Goal: Information Seeking & Learning: Learn about a topic

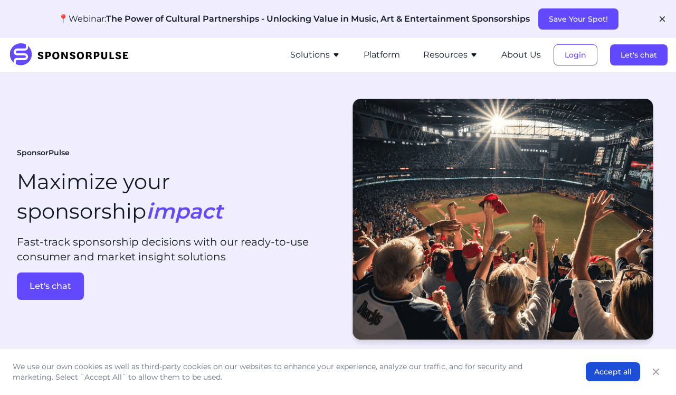
click at [339, 58] on icon "button" at bounding box center [336, 55] width 8 height 8
click at [460, 60] on button "Resources" at bounding box center [450, 55] width 55 height 13
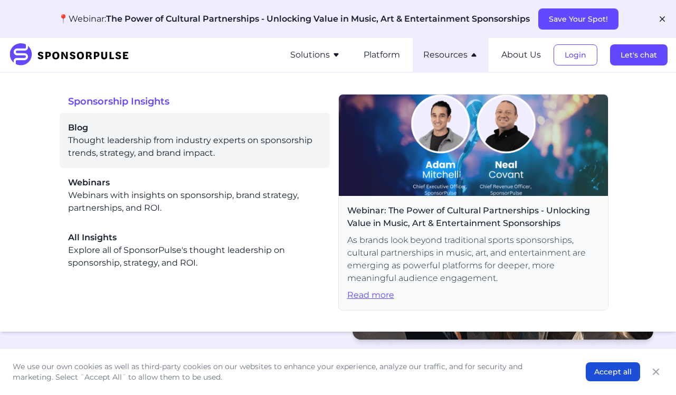
click at [89, 147] on div "Blog Thought leadership from industry experts on sponsorship trends, strategy, …" at bounding box center [194, 140] width 253 height 38
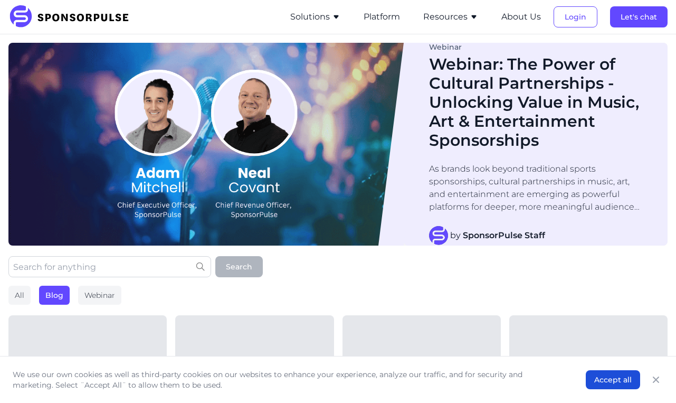
scroll to position [185, 0]
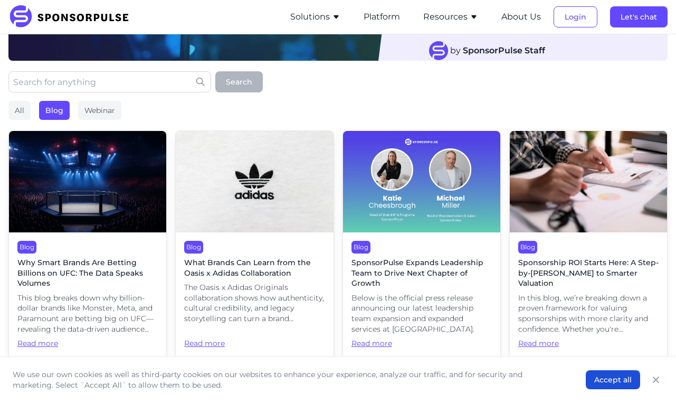
click at [227, 270] on span "What Brands Can Learn from the Oasis x Adidas Collaboration" at bounding box center [254, 267] width 140 height 21
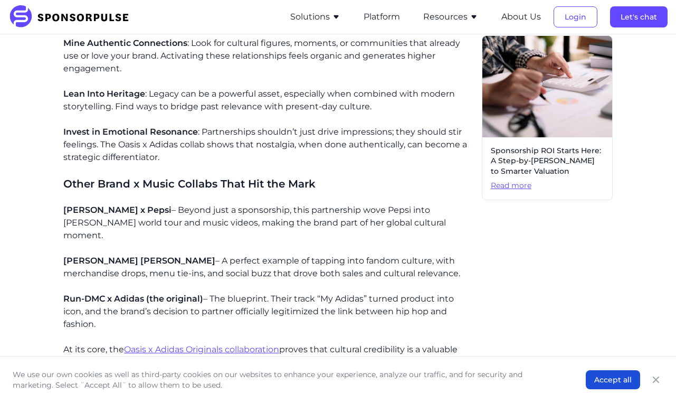
scroll to position [751, 0]
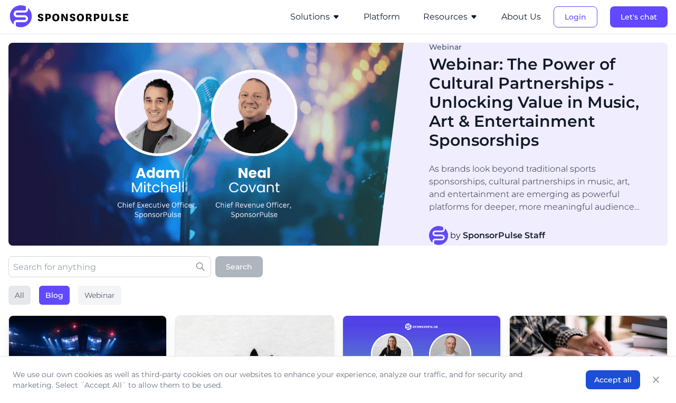
click at [18, 294] on div "All" at bounding box center [19, 294] width 22 height 19
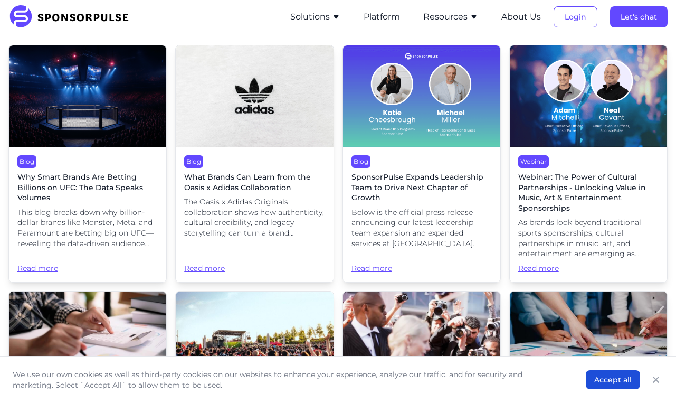
scroll to position [274, 0]
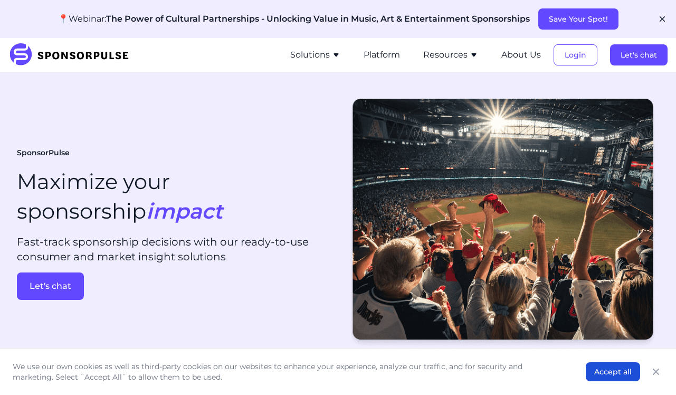
click at [314, 50] on button "Solutions" at bounding box center [315, 55] width 50 height 13
